Goal: Task Accomplishment & Management: Manage account settings

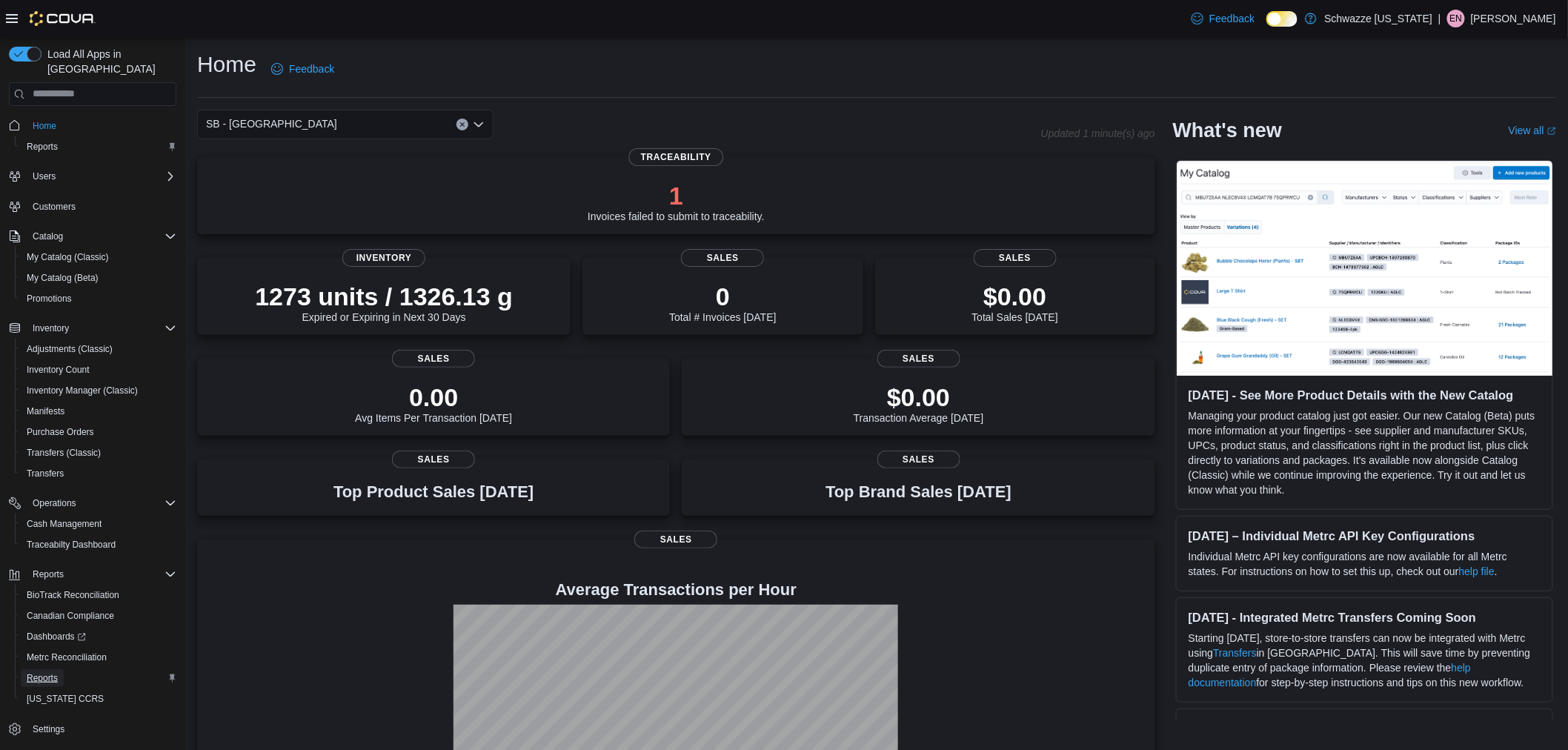
click at [57, 673] on span "Reports" at bounding box center [42, 679] width 31 height 12
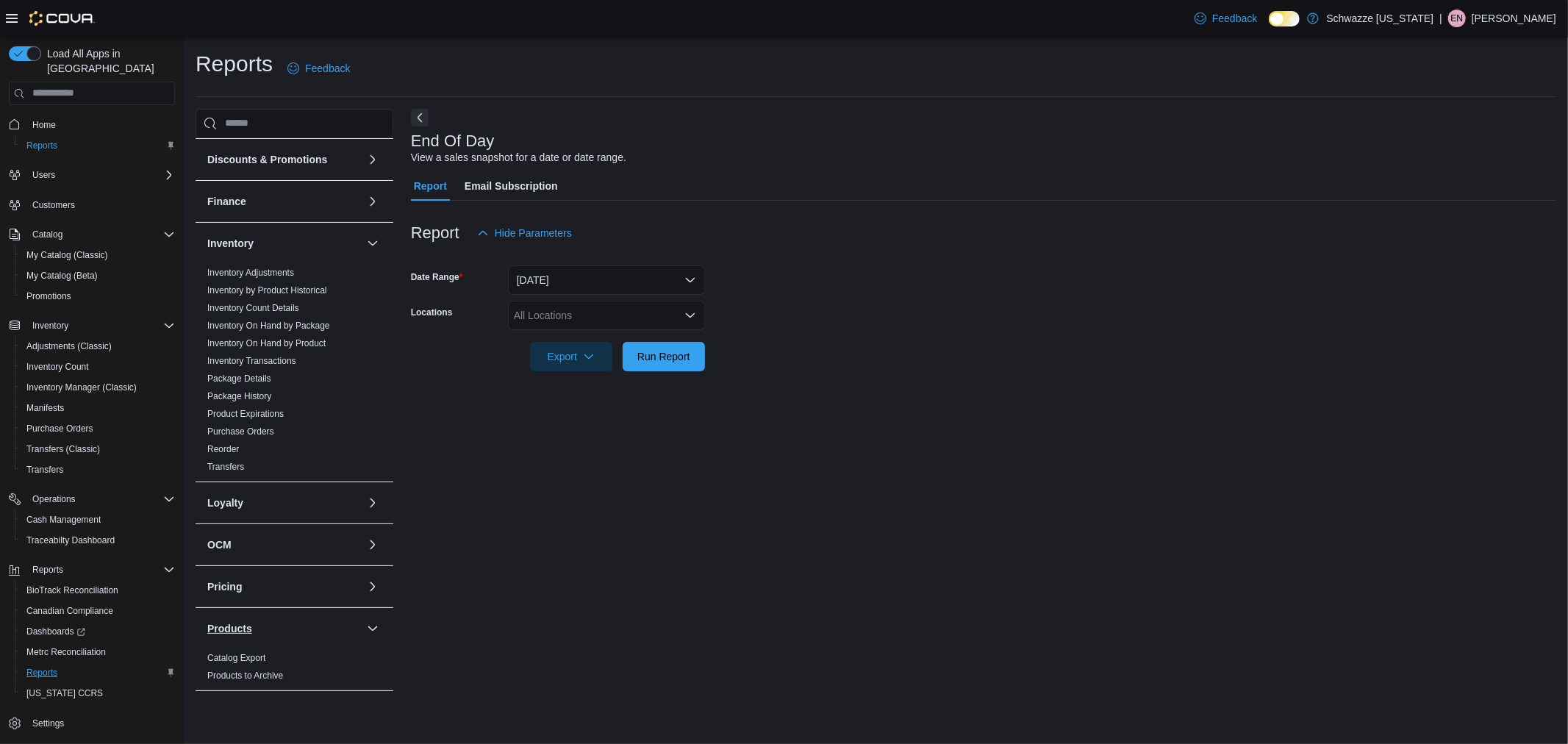
scroll to position [327, 0]
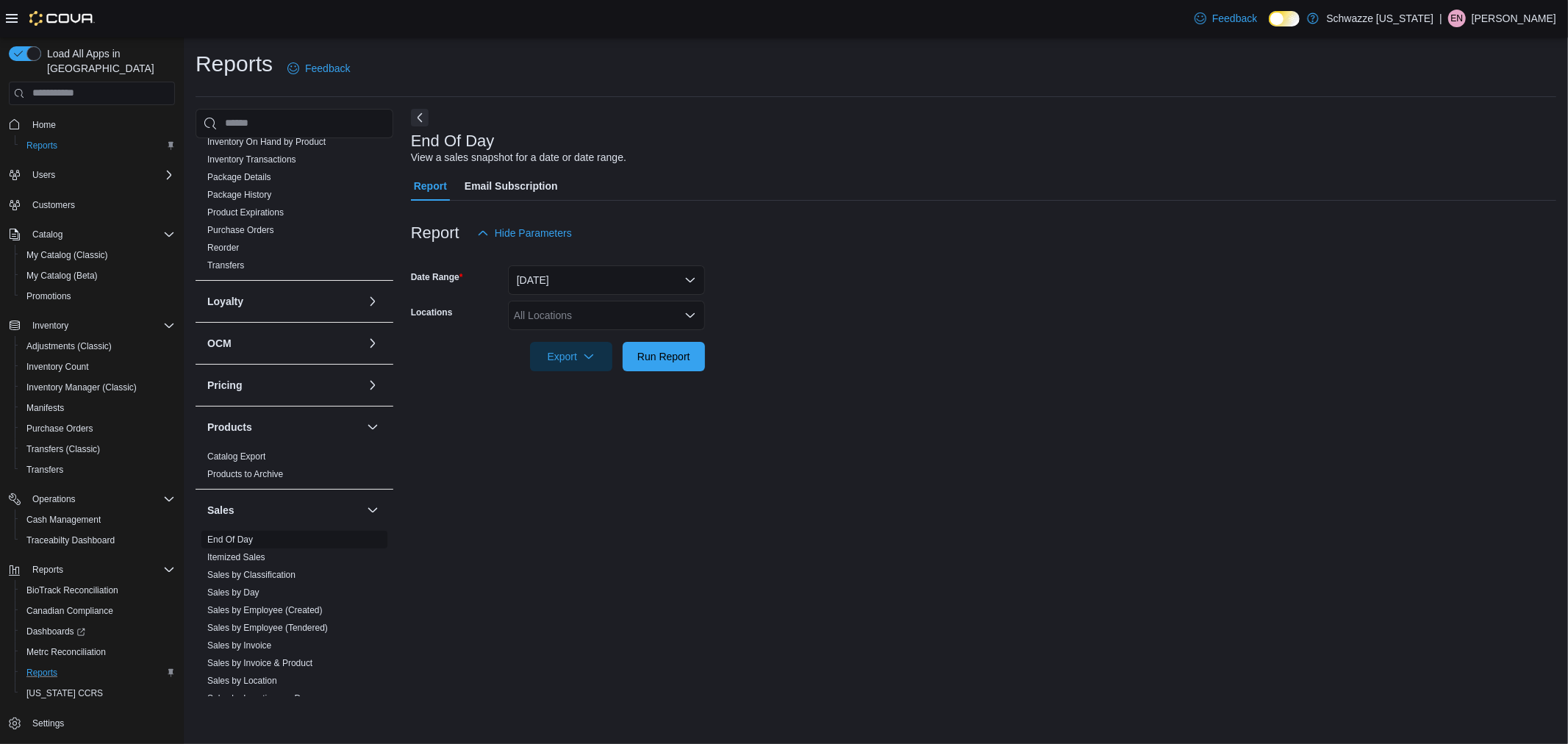
click at [241, 542] on link "End Of Day" at bounding box center [230, 540] width 46 height 10
click at [599, 312] on div "All Locations" at bounding box center [606, 315] width 197 height 29
click at [600, 274] on button "[DATE]" at bounding box center [606, 280] width 197 height 29
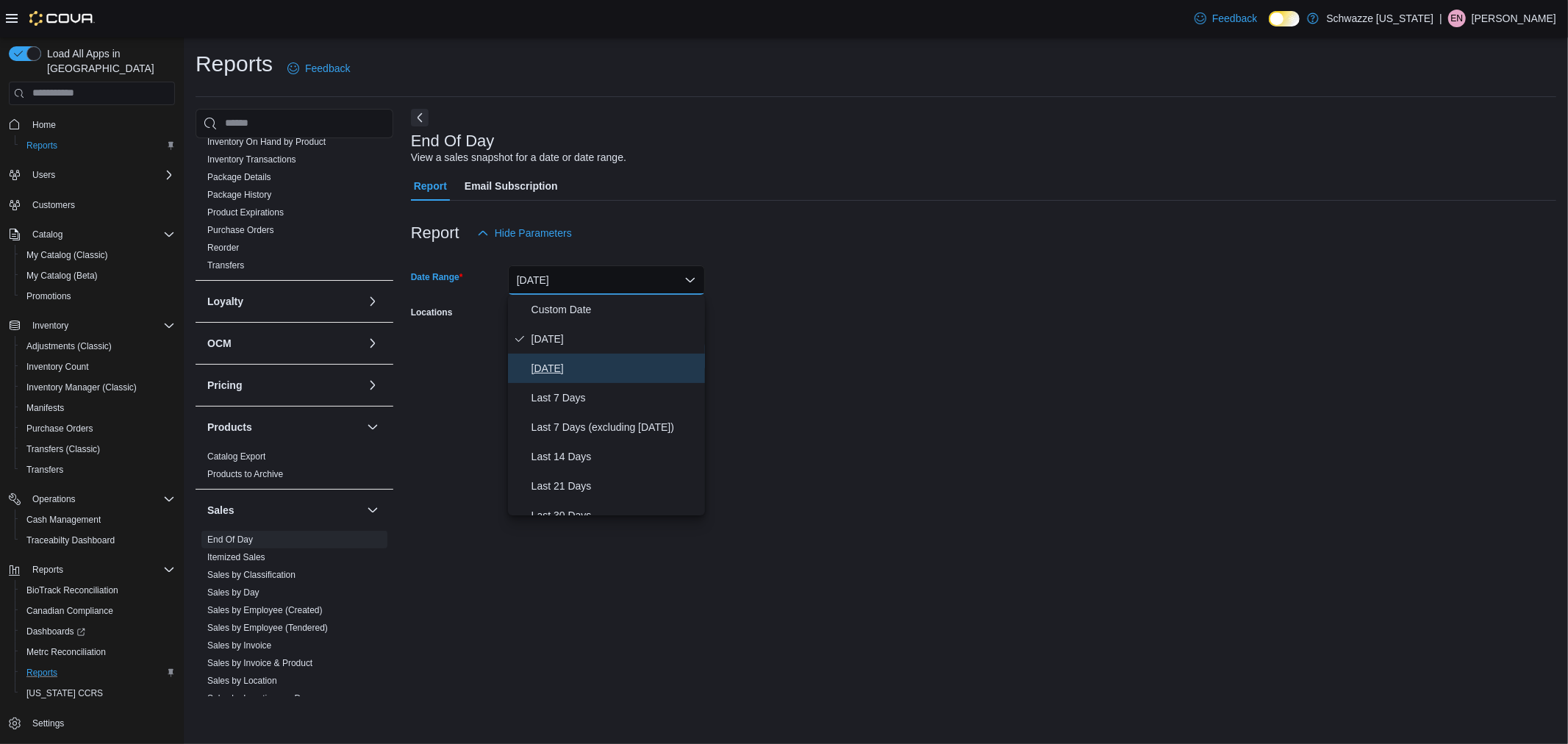
click at [600, 364] on span "[DATE]" at bounding box center [615, 368] width 167 height 17
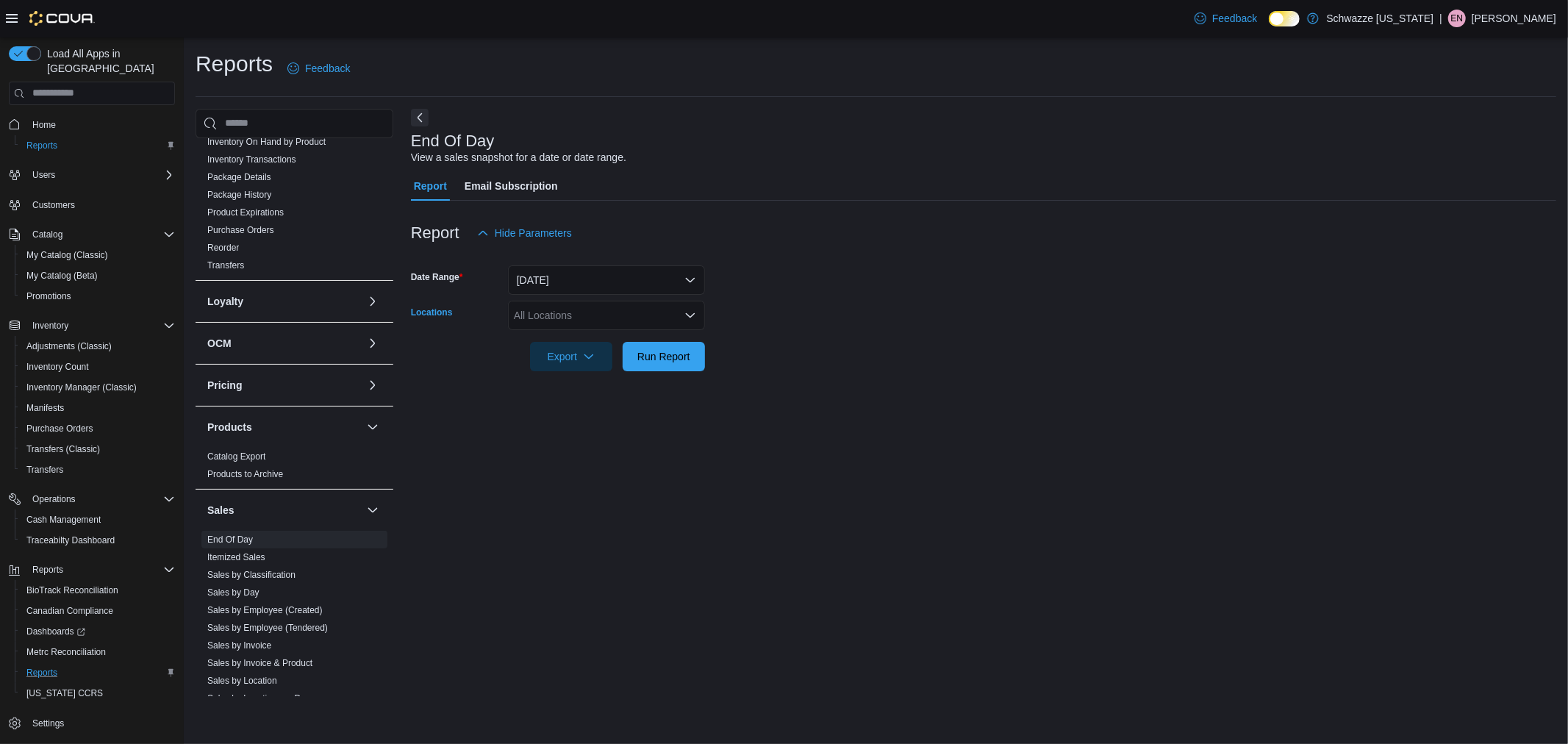
click at [643, 311] on div "All Locations" at bounding box center [606, 315] width 197 height 29
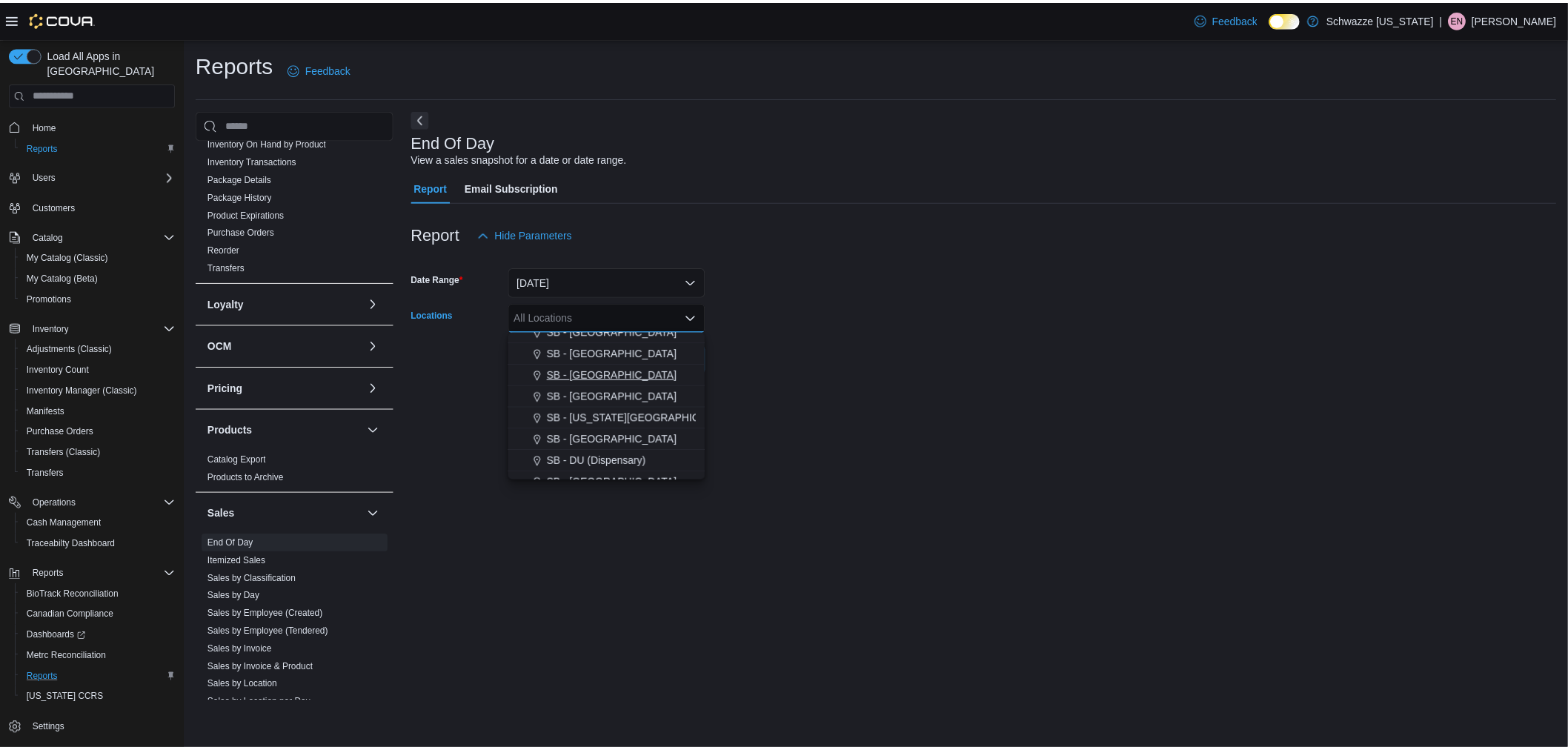
scroll to position [165, 0]
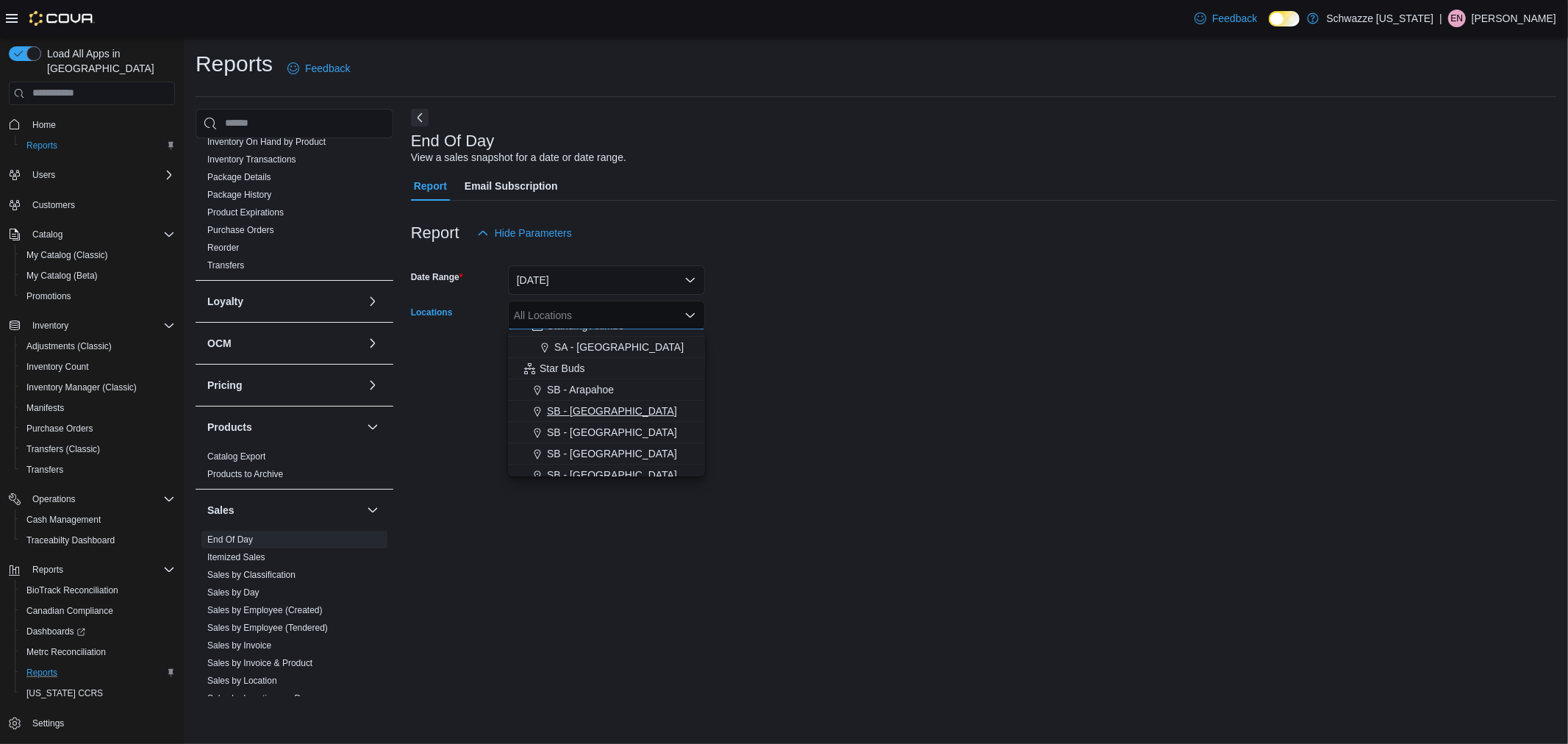
click at [585, 417] on span "SB - [GEOGRAPHIC_DATA]" at bounding box center [612, 412] width 130 height 15
drag, startPoint x: 886, startPoint y: 347, endPoint x: 674, endPoint y: 352, distance: 212.1
click at [862, 350] on form "Date Range [DATE] Locations SB - [GEOGRAPHIC_DATA] Combo box. Selected. SB - [G…" at bounding box center [984, 310] width 1146 height 123
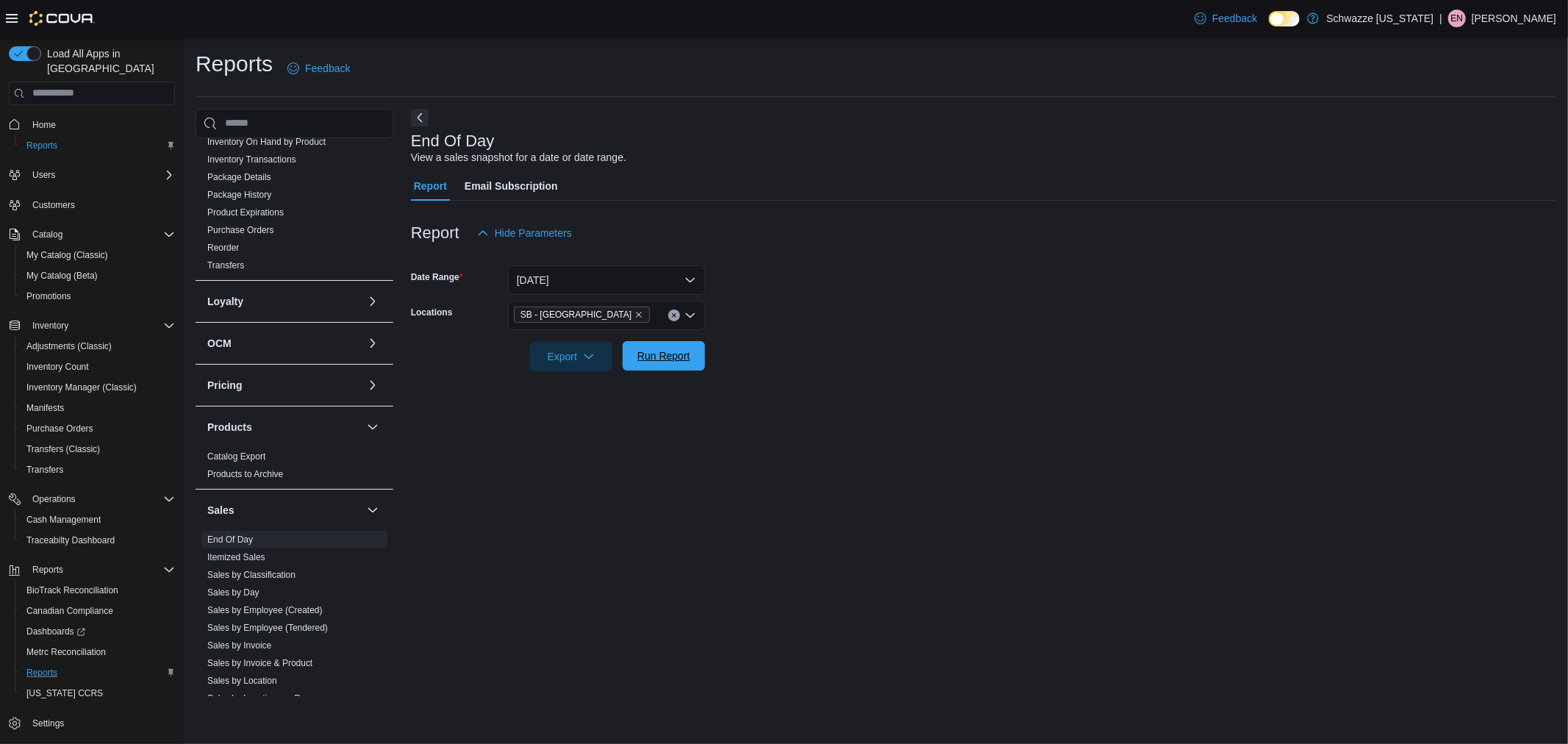
click at [672, 348] on span "Run Report" at bounding box center [664, 356] width 65 height 29
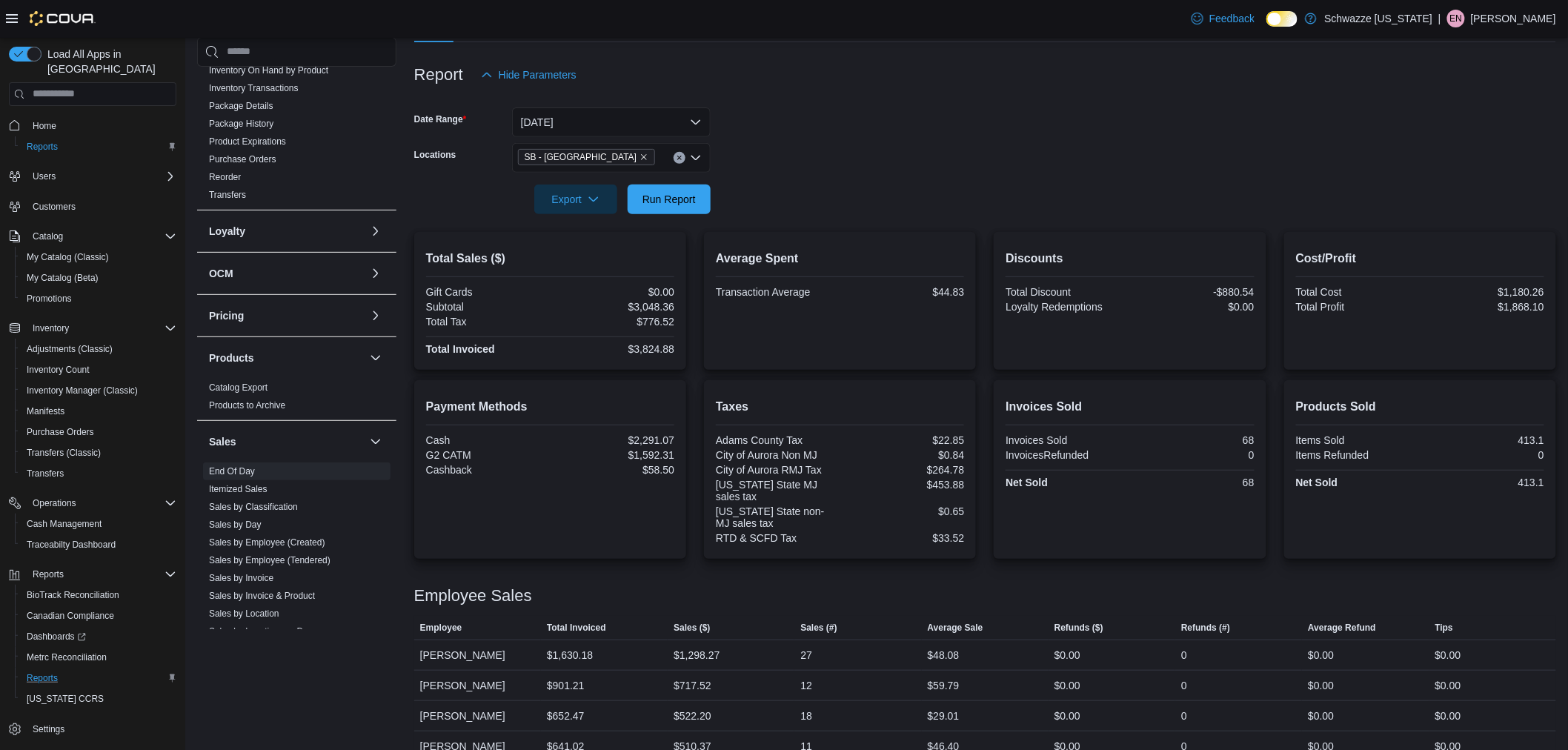
scroll to position [183, 0]
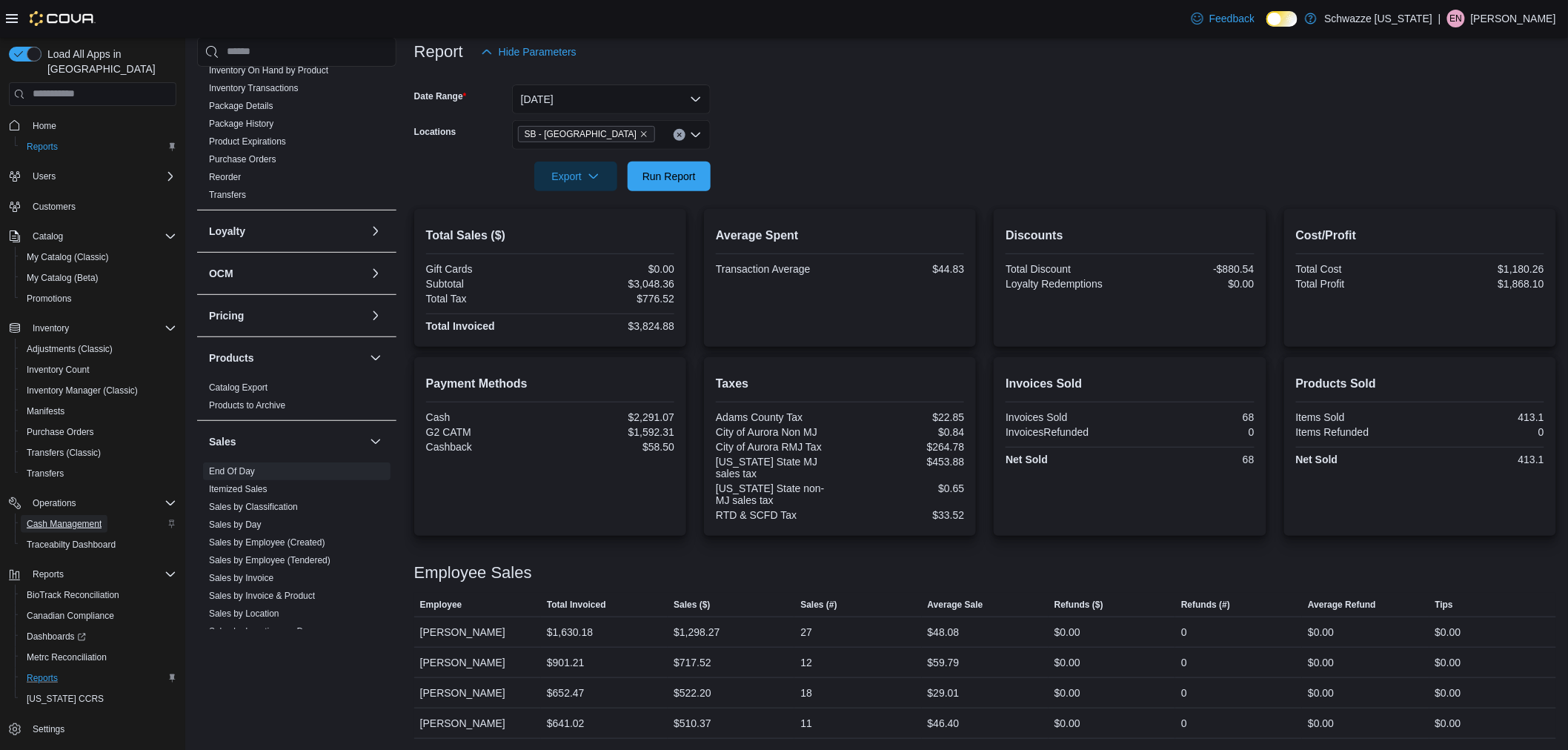
click at [67, 516] on span "Cash Management" at bounding box center [64, 524] width 75 height 18
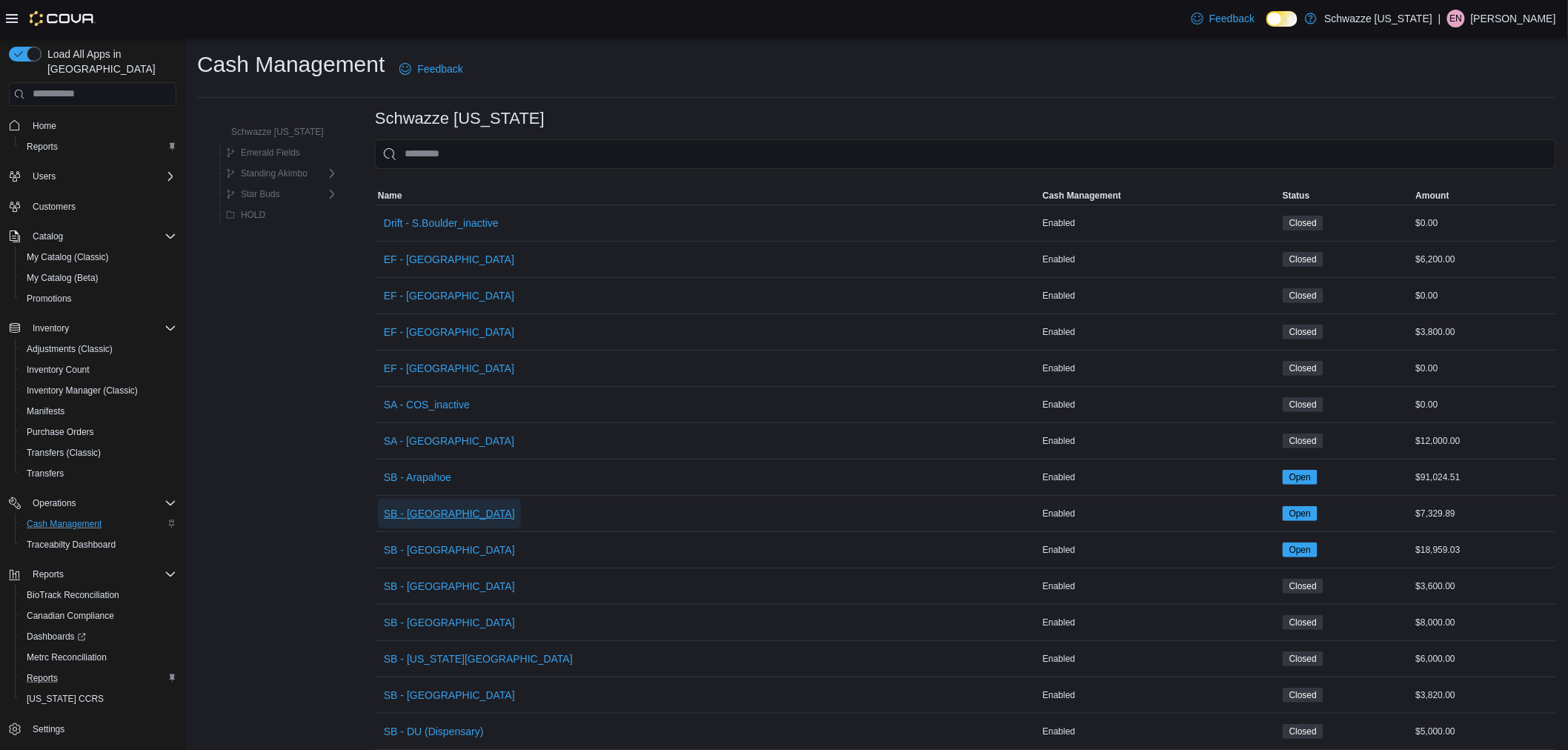
click at [431, 509] on span "SB - [GEOGRAPHIC_DATA]" at bounding box center [449, 514] width 131 height 15
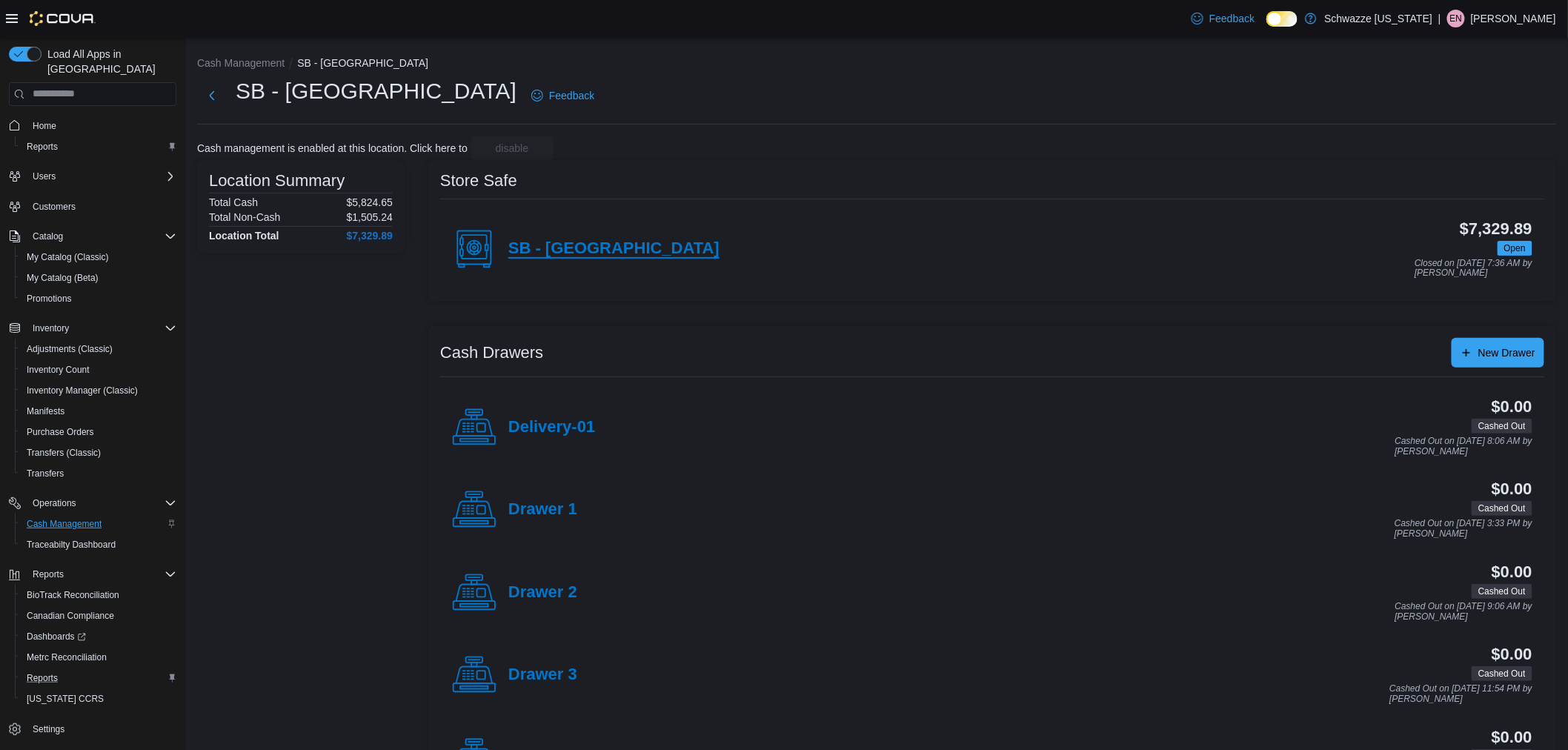
click at [511, 252] on h4 "SB - [GEOGRAPHIC_DATA]" at bounding box center [614, 249] width 212 height 19
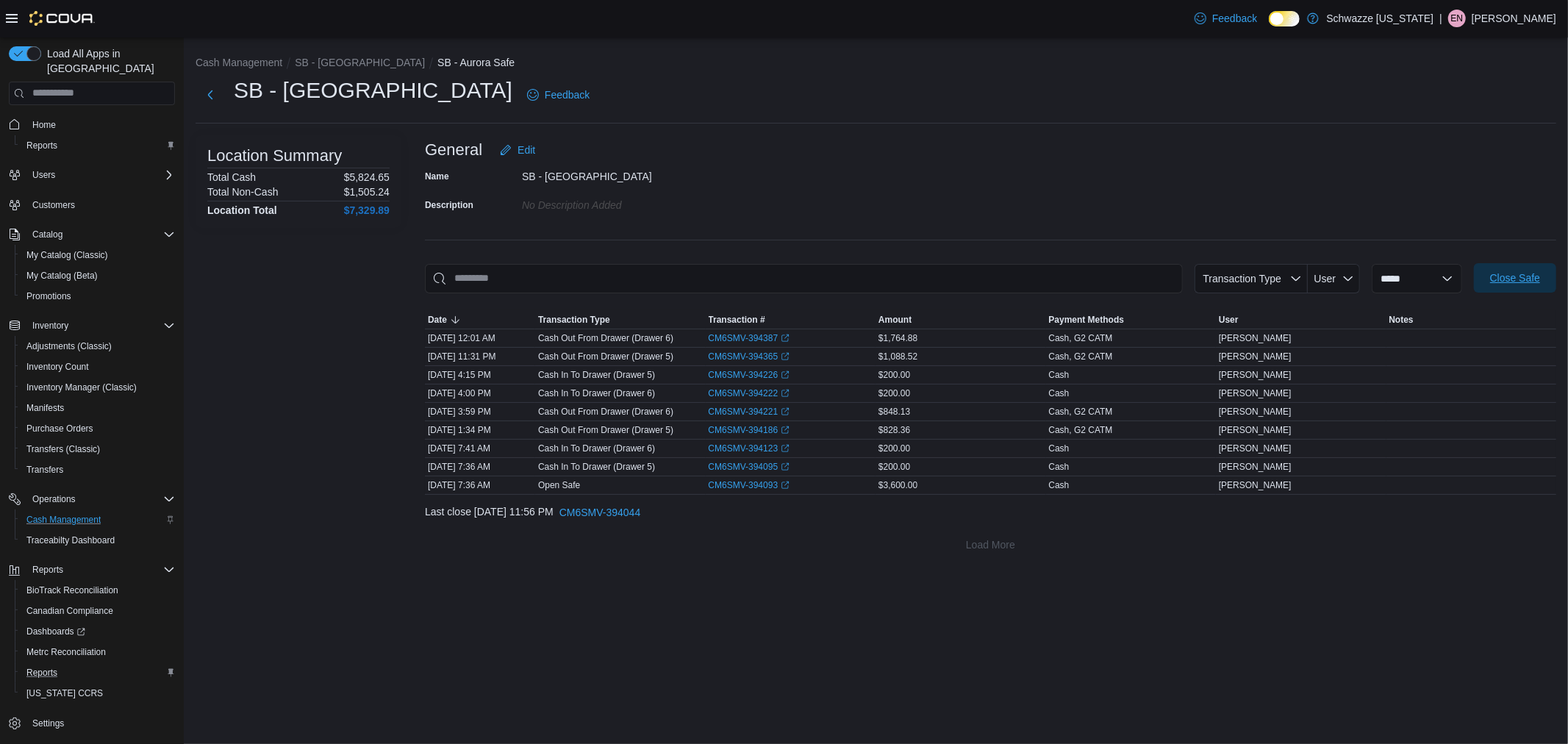
click at [1525, 279] on span "Close Safe" at bounding box center [1516, 278] width 50 height 15
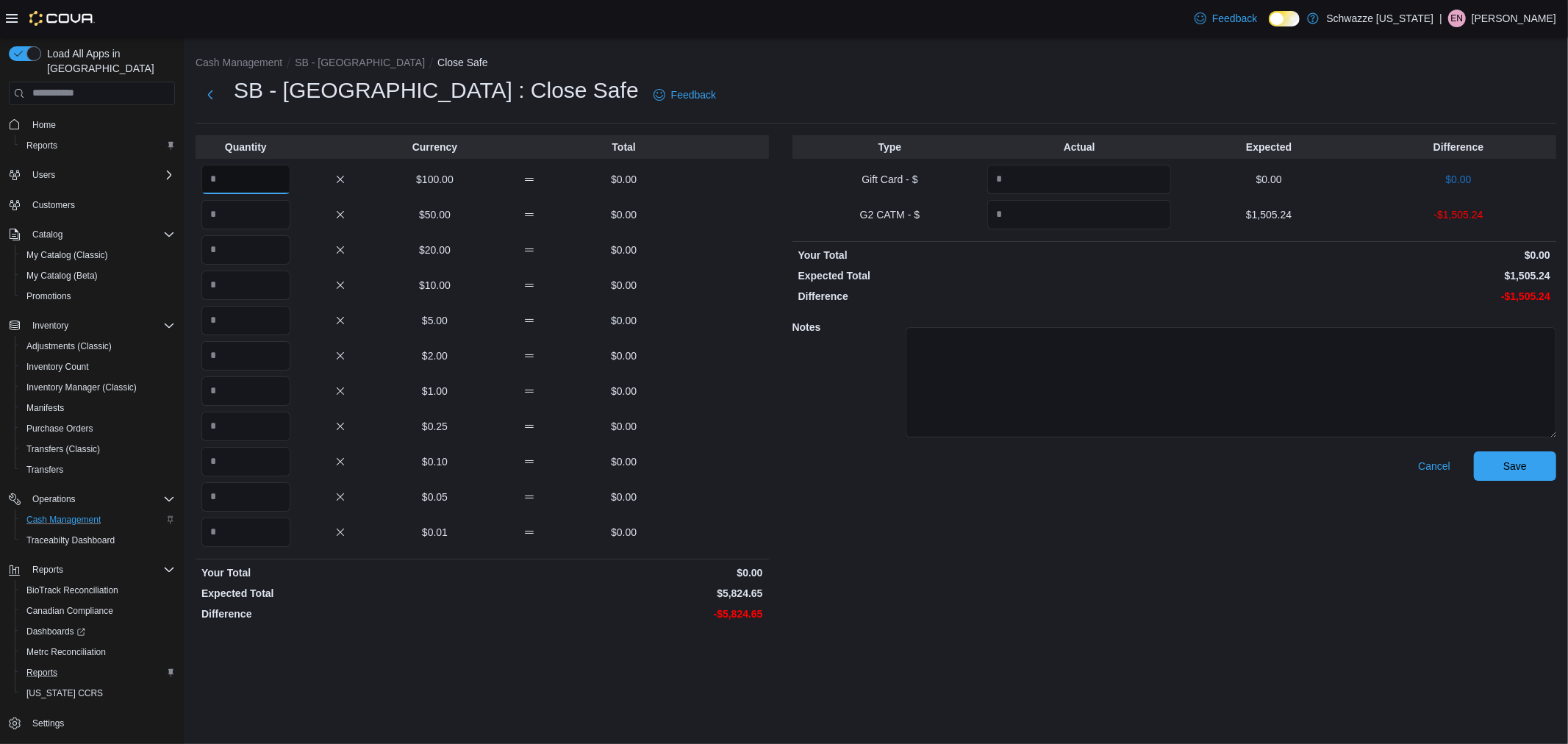
click at [260, 180] on input "Quantity" at bounding box center [246, 179] width 89 height 29
type input "**"
click at [263, 472] on input "Quantity" at bounding box center [246, 462] width 89 height 29
click at [265, 532] on input "Quantity" at bounding box center [246, 532] width 89 height 29
type input "****"
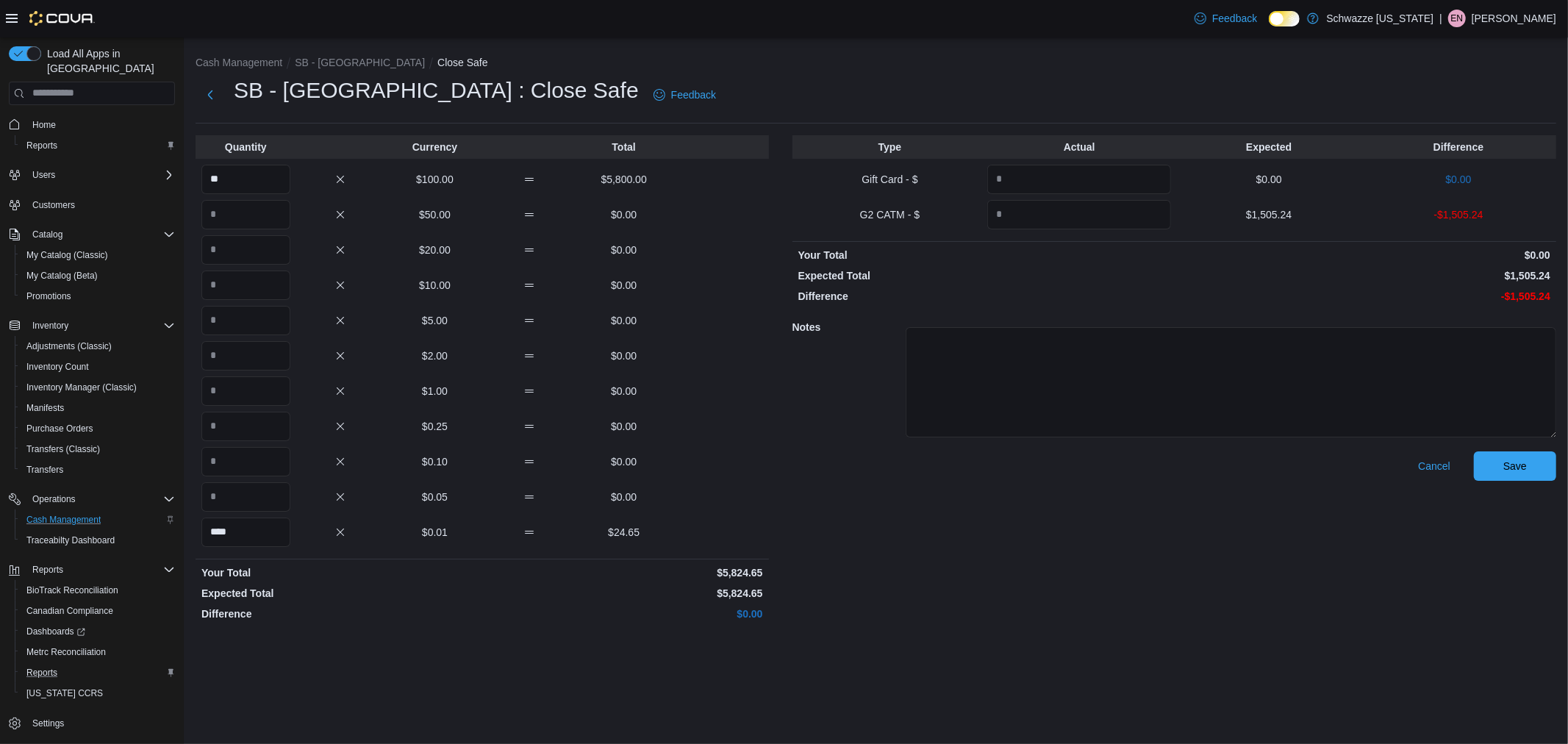
click at [463, 617] on p "Difference" at bounding box center [341, 614] width 278 height 15
click at [1033, 218] on input "Quantity" at bounding box center [1079, 214] width 184 height 29
type input "*******"
click at [1079, 269] on p "Expected Total" at bounding box center [985, 276] width 374 height 15
click at [1511, 464] on span "Save" at bounding box center [1516, 466] width 23 height 15
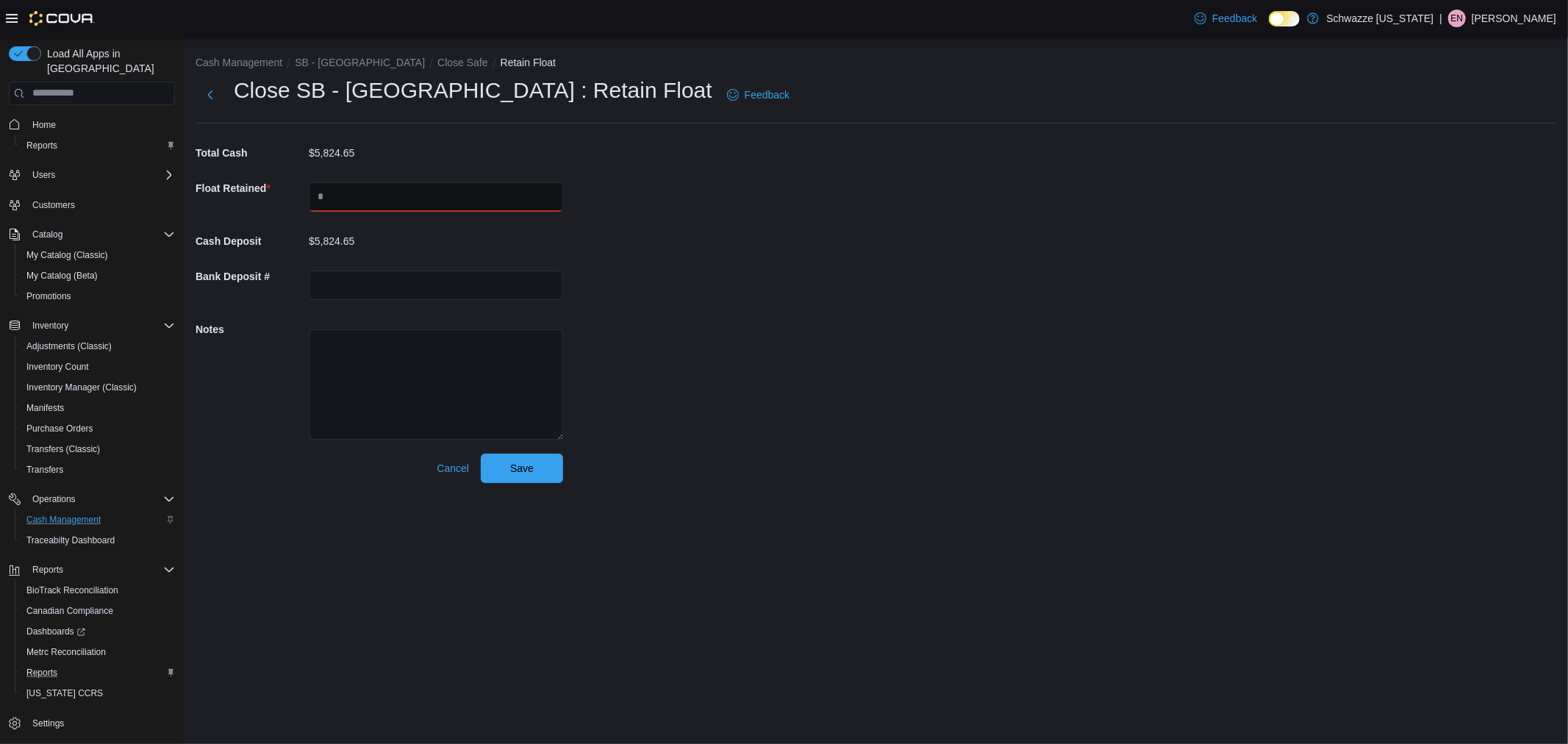
click at [379, 196] on input "text" at bounding box center [436, 197] width 254 height 29
type input "****"
click at [769, 246] on div "Cash Management SB - Aurora Close Safe Retain Float Close SB - [GEOGRAPHIC_DATA…" at bounding box center [876, 266] width 1384 height 457
click at [343, 285] on input "text" at bounding box center [436, 285] width 254 height 29
click at [711, 322] on div "Cash Management SB - Aurora Close Safe Retain Float Close SB - [GEOGRAPHIC_DATA…" at bounding box center [876, 266] width 1384 height 457
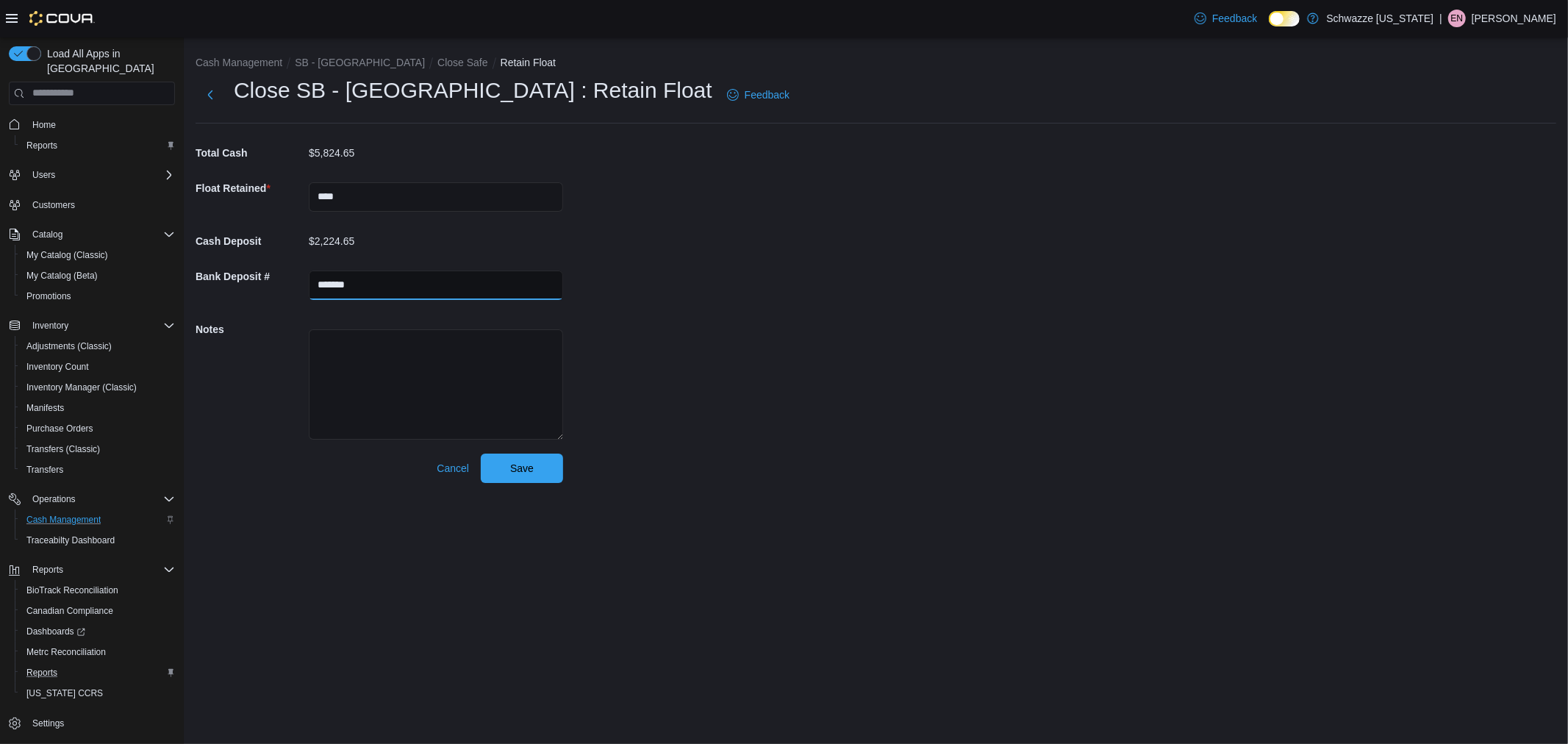
click at [399, 297] on input "*******" at bounding box center [436, 285] width 254 height 29
type input "**********"
click at [480, 454] on button "Save" at bounding box center [521, 468] width 82 height 29
